Goal: Use online tool/utility

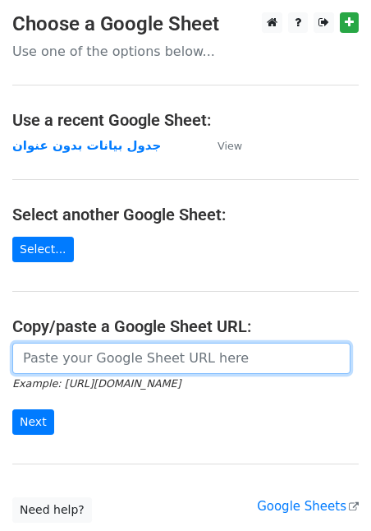
click at [144, 357] on input "url" at bounding box center [181, 358] width 339 height 31
paste input "[URL][DOMAIN_NAME]"
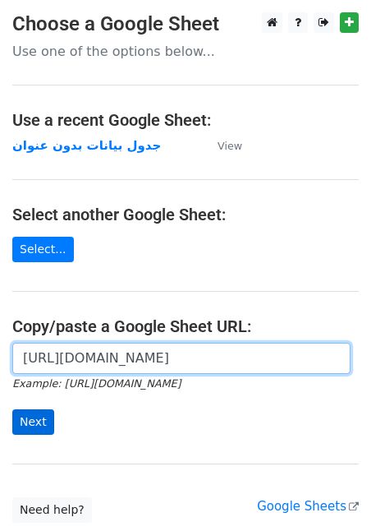
type input "[URL][DOMAIN_NAME]"
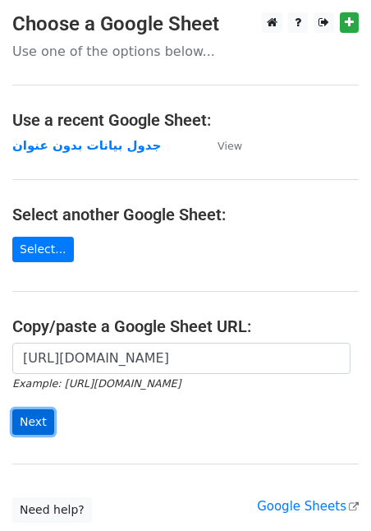
scroll to position [0, 0]
click at [33, 429] on input "Next" at bounding box center [33, 421] width 42 height 25
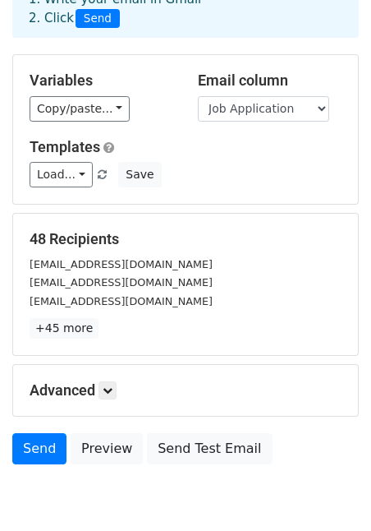
scroll to position [106, 0]
